Goal: Task Accomplishment & Management: Use online tool/utility

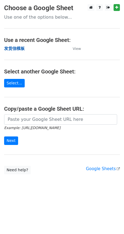
click at [16, 49] on strong "发货信模板" at bounding box center [14, 48] width 21 height 5
click at [16, 48] on strong "发货信模板" at bounding box center [14, 48] width 21 height 5
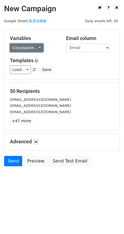
click at [36, 50] on link "Copy/paste..." at bounding box center [26, 47] width 33 height 8
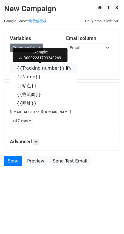
click at [23, 69] on link "{{Tracking number}}" at bounding box center [43, 68] width 67 height 9
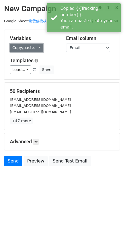
click at [24, 51] on link "Copy/paste..." at bounding box center [26, 47] width 33 height 8
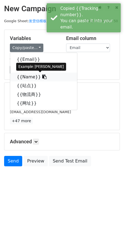
click at [26, 77] on link "{{Name}}" at bounding box center [43, 76] width 67 height 9
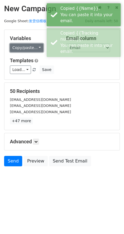
click at [25, 48] on link "Copy/paste..." at bounding box center [26, 47] width 33 height 8
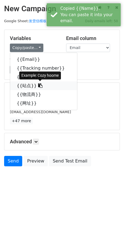
click at [29, 85] on link "{{站点}}" at bounding box center [43, 85] width 67 height 9
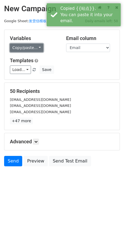
click at [26, 50] on link "Copy/paste..." at bounding box center [26, 47] width 33 height 8
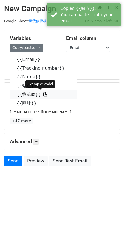
click at [24, 94] on link "{{物流商}}" at bounding box center [43, 94] width 67 height 9
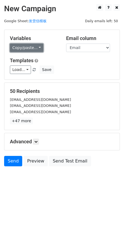
click at [19, 47] on link "Copy/paste..." at bounding box center [26, 47] width 33 height 8
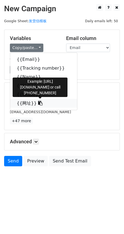
click at [22, 101] on link "{{网址}}" at bounding box center [43, 103] width 67 height 9
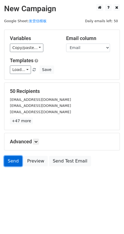
click at [18, 163] on link "Send" at bounding box center [13, 161] width 18 height 10
